Goal: Information Seeking & Learning: Learn about a topic

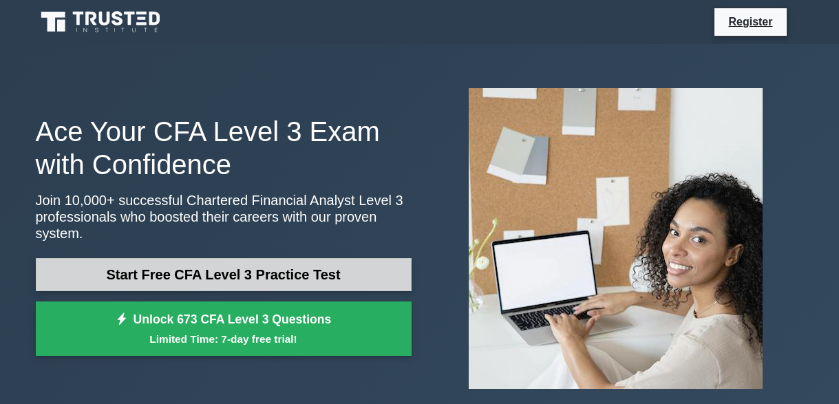
click at [344, 277] on link "Start Free CFA Level 3 Practice Test" at bounding box center [224, 274] width 376 height 33
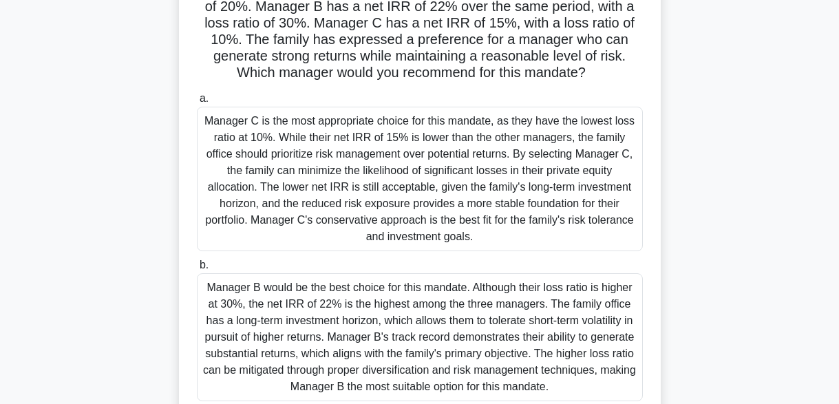
scroll to position [201, 0]
click at [407, 164] on div "Manager C is the most appropriate choice for this mandate, as they have the low…" at bounding box center [420, 178] width 446 height 144
click at [197, 102] on input "a. Manager C is the most appropriate choice for this mandate, as they have the …" at bounding box center [197, 98] width 0 height 9
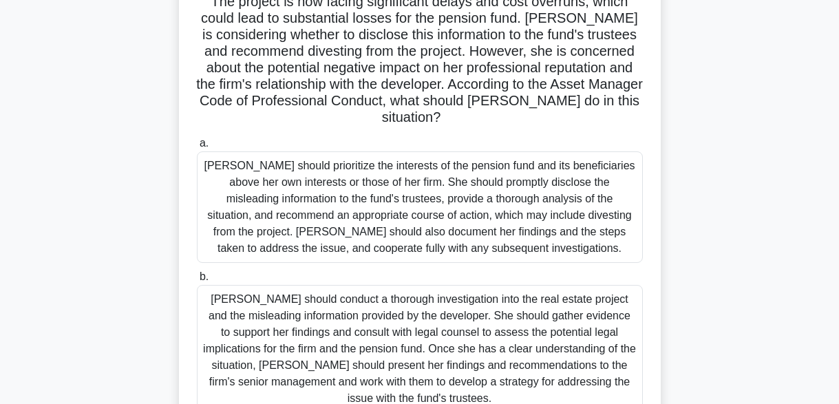
scroll to position [160, 0]
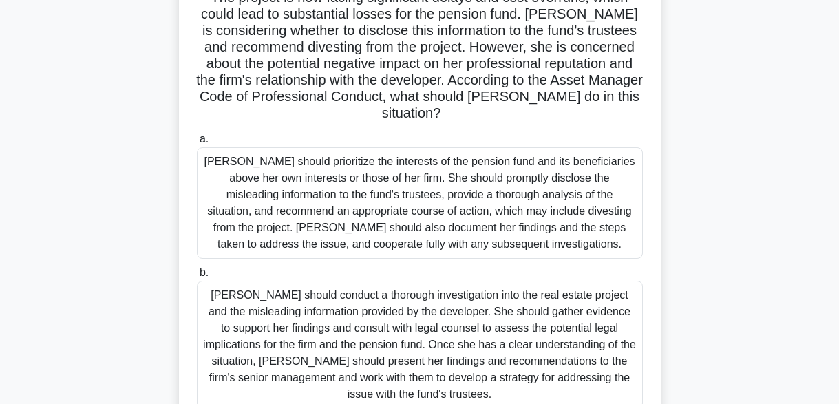
click at [391, 204] on div "Jennifer should prioritize the interests of the pension fund and its beneficiar…" at bounding box center [420, 202] width 446 height 111
click at [197, 144] on input "a. Jennifer should prioritize the interests of the pension fund and its benefic…" at bounding box center [197, 139] width 0 height 9
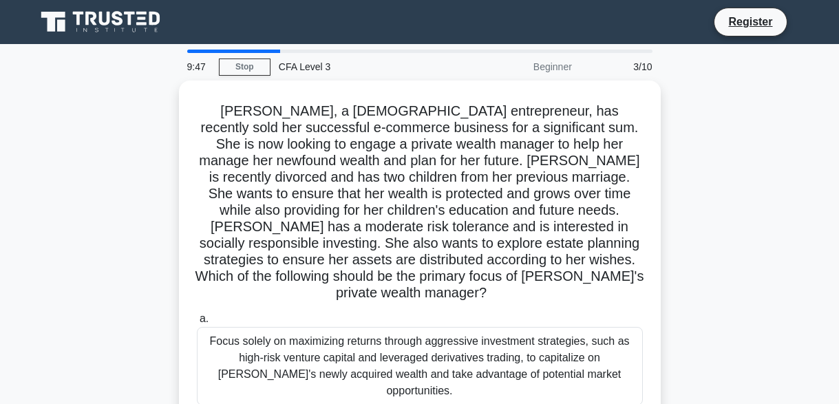
scroll to position [0, 0]
